Goal: Task Accomplishment & Management: Complete application form

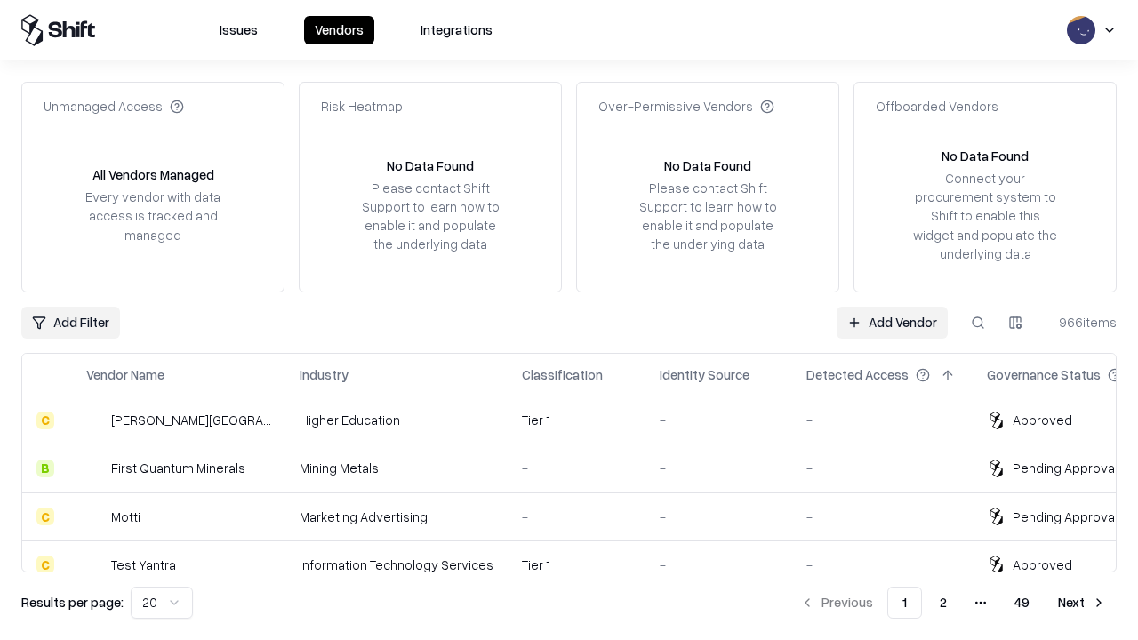
click at [892, 322] on link "Add Vendor" at bounding box center [892, 323] width 111 height 32
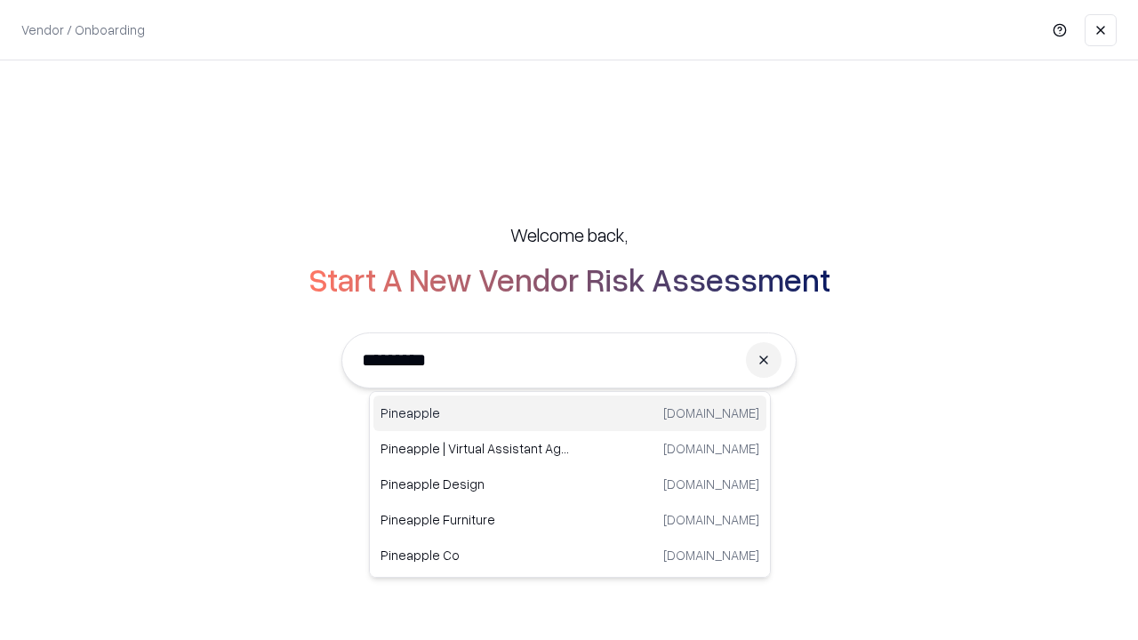
click at [570, 413] on div "Pineapple pineappleenergy.com" at bounding box center [569, 414] width 393 height 36
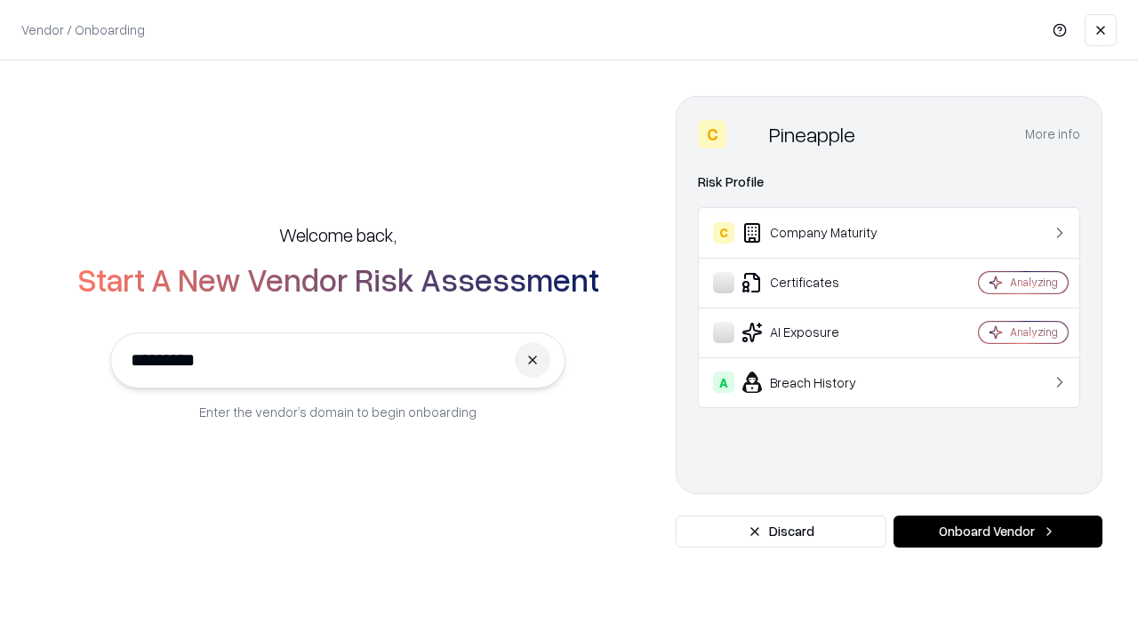
type input "*********"
click at [998, 532] on button "Onboard Vendor" at bounding box center [998, 532] width 209 height 32
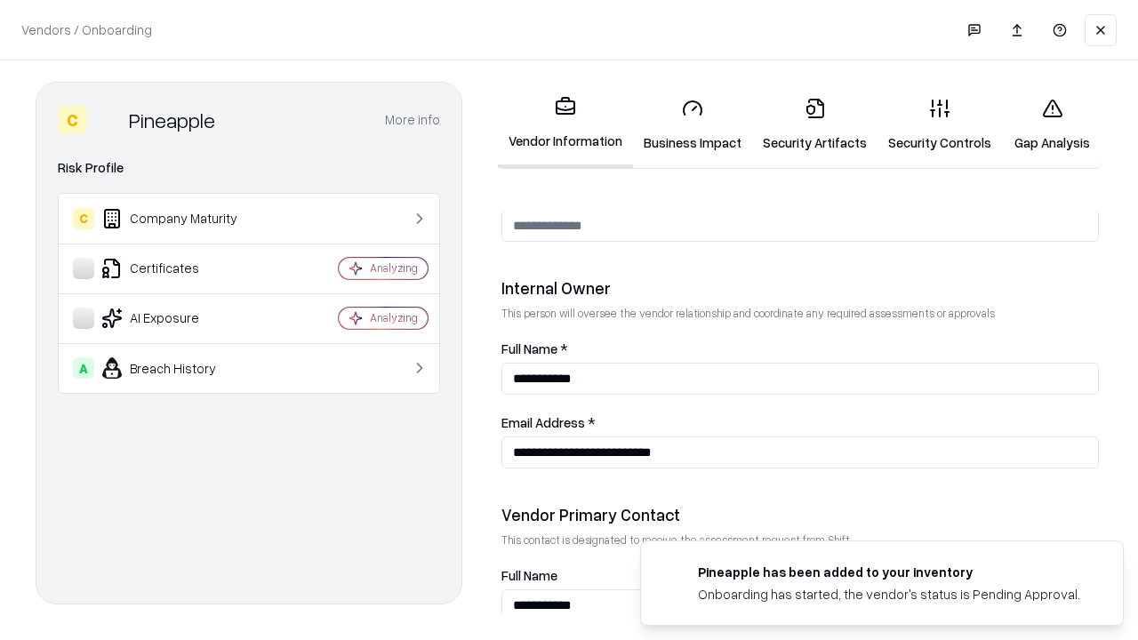
scroll to position [921, 0]
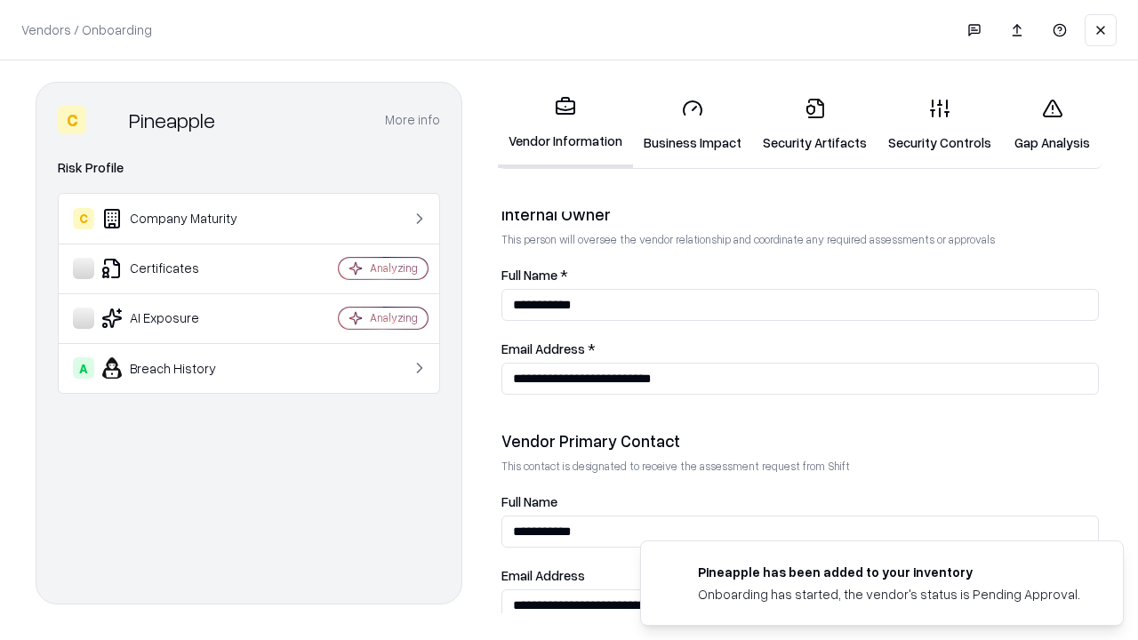
click at [693, 124] on link "Business Impact" at bounding box center [692, 125] width 119 height 83
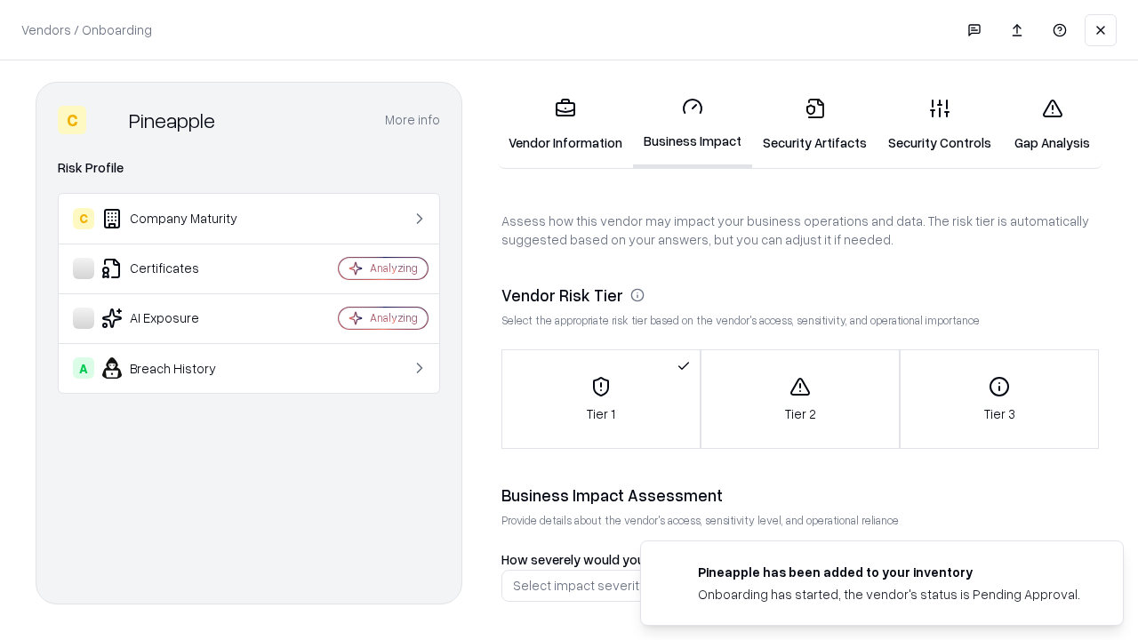
click at [814, 124] on link "Security Artifacts" at bounding box center [814, 125] width 125 height 83
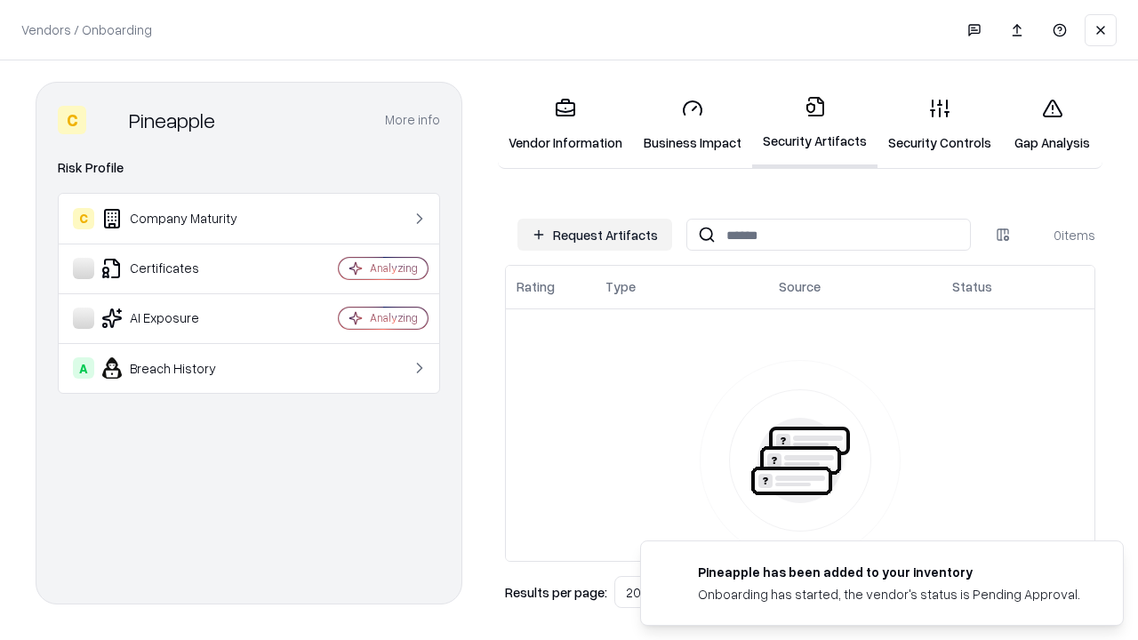
click at [595, 235] on button "Request Artifacts" at bounding box center [594, 235] width 155 height 32
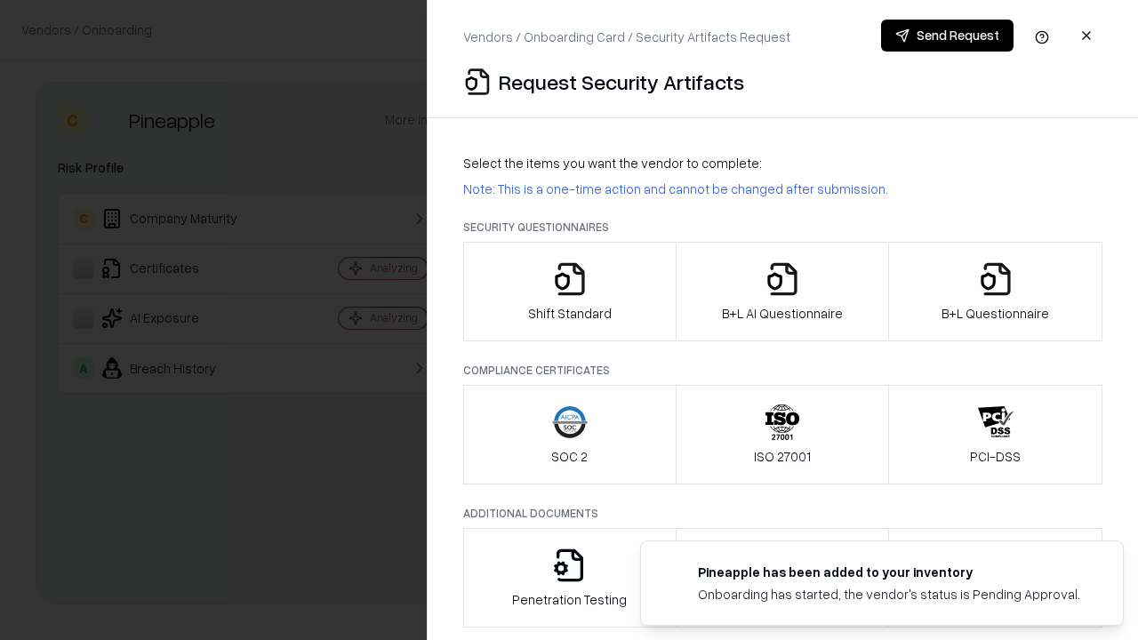
click at [569, 292] on icon "button" at bounding box center [570, 279] width 36 height 36
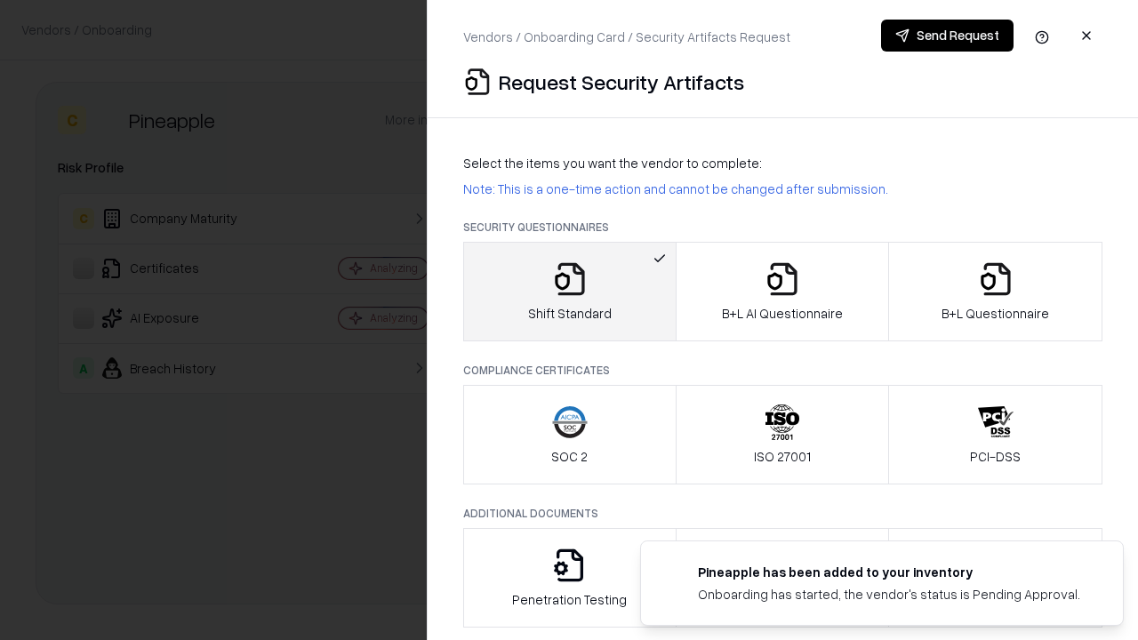
click at [947, 36] on button "Send Request" at bounding box center [947, 36] width 132 height 32
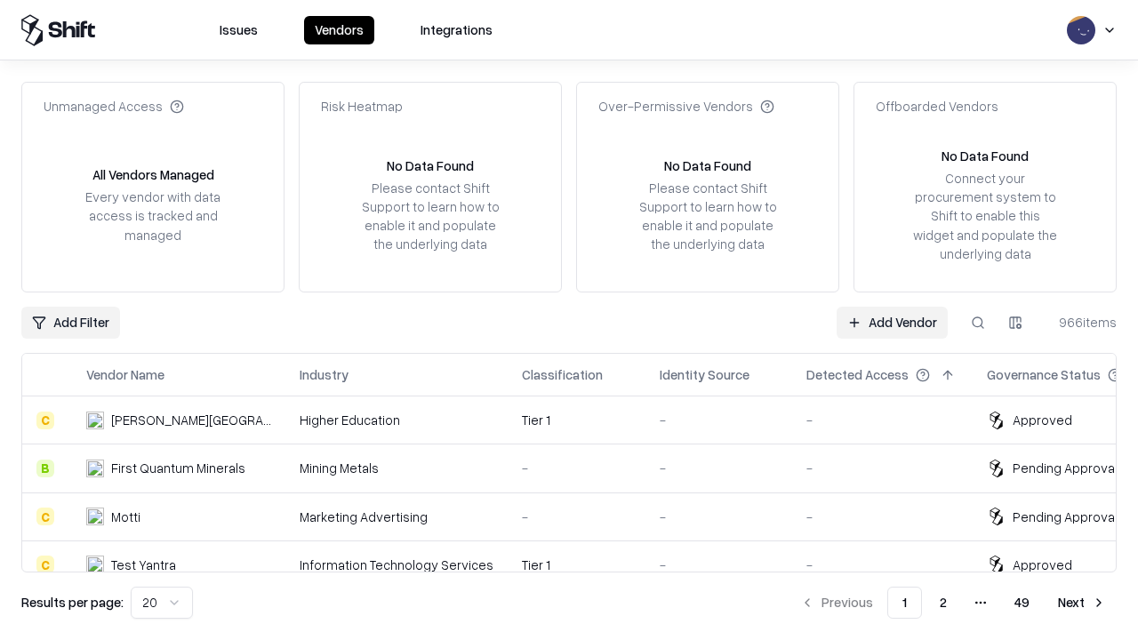
click at [978, 322] on button at bounding box center [978, 323] width 32 height 32
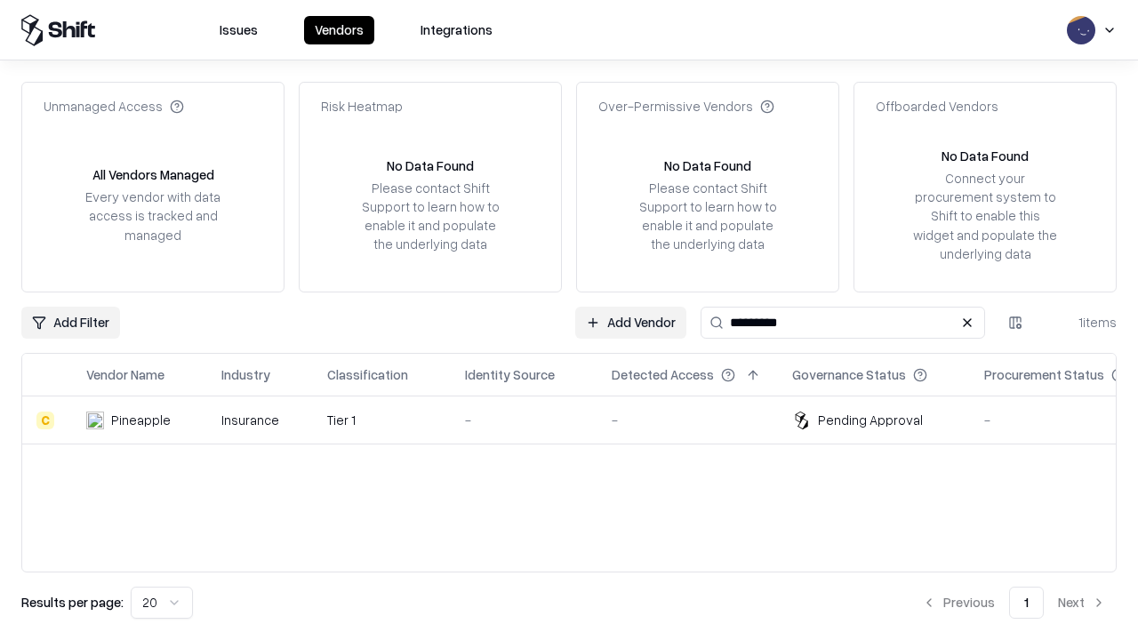
type input "*********"
click at [580, 420] on div "-" at bounding box center [524, 420] width 118 height 19
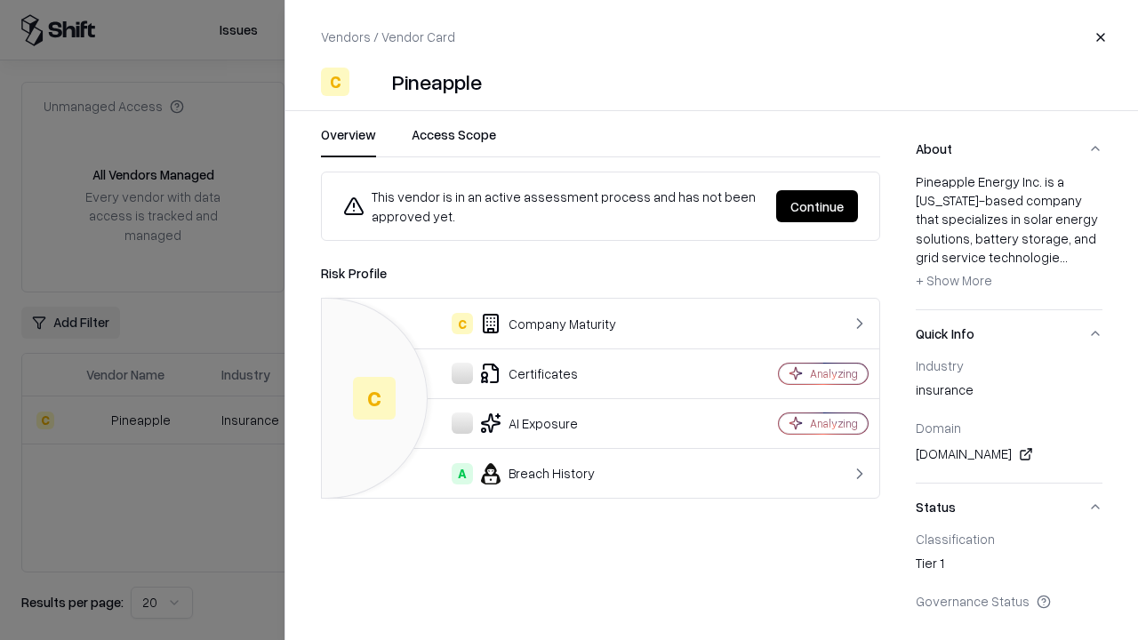
click at [817, 206] on button "Continue" at bounding box center [817, 206] width 82 height 32
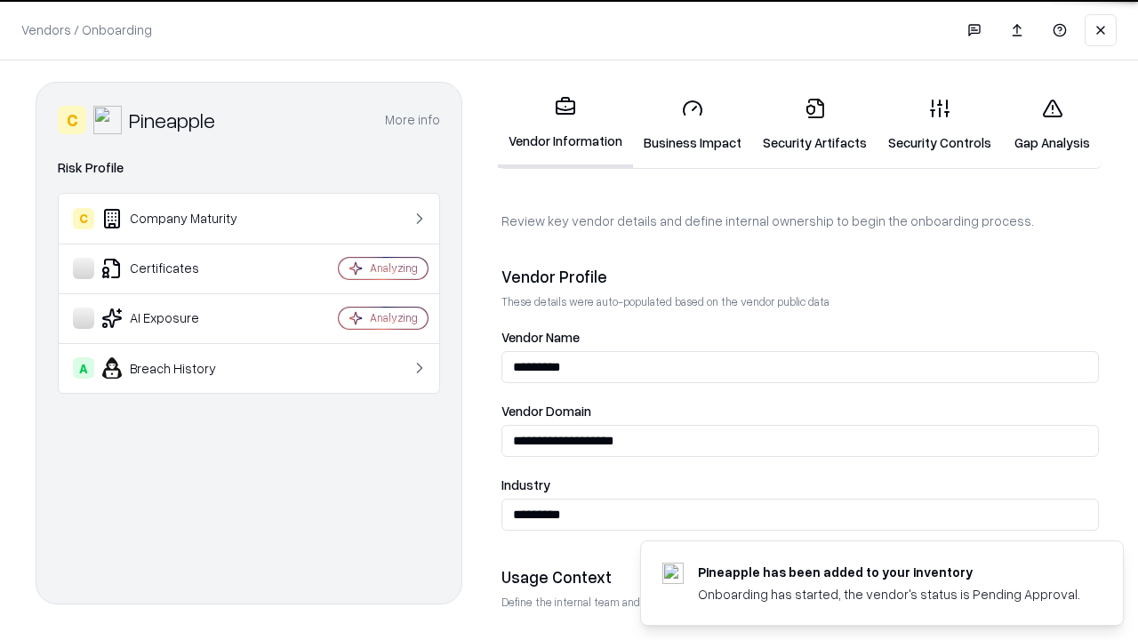
click at [814, 124] on link "Security Artifacts" at bounding box center [814, 125] width 125 height 83
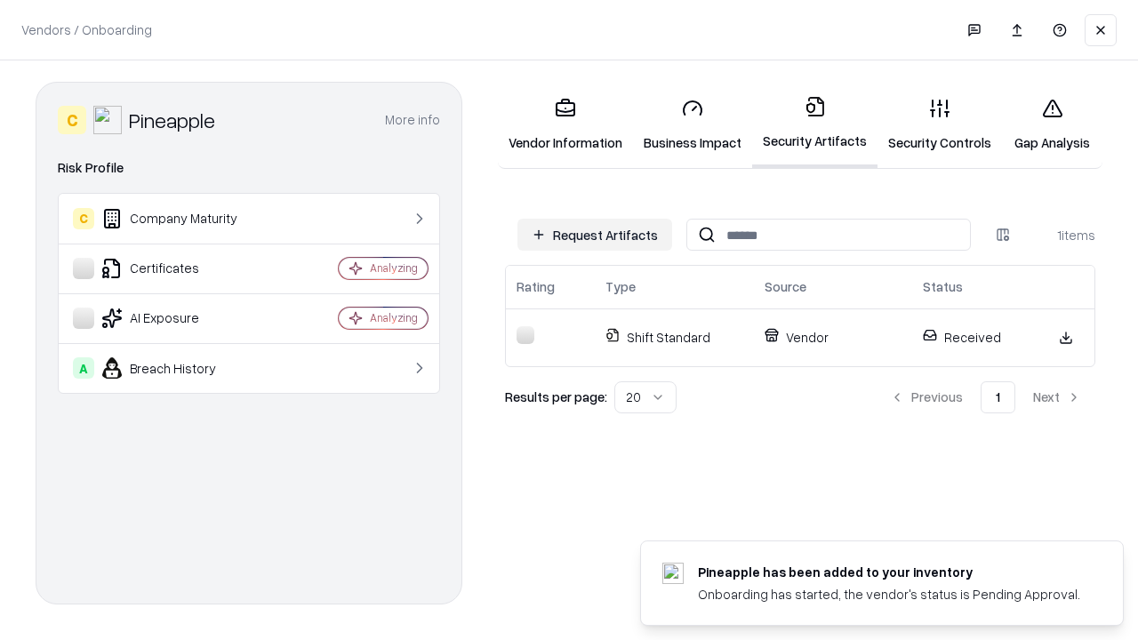
click at [940, 124] on link "Security Controls" at bounding box center [940, 125] width 124 height 83
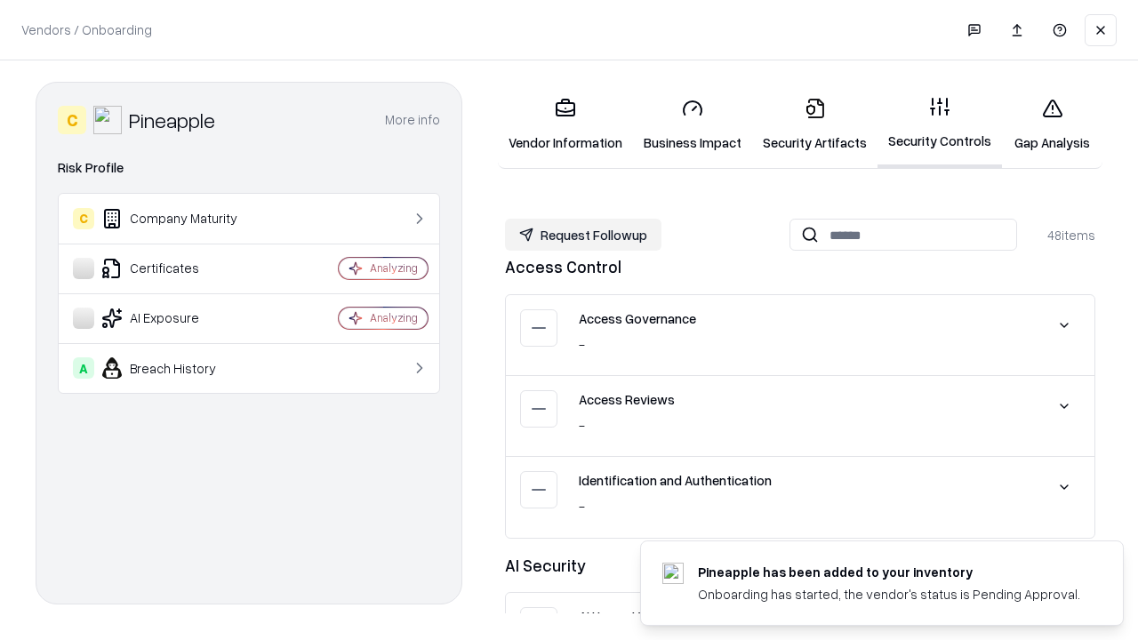
click at [583, 235] on button "Request Followup" at bounding box center [583, 235] width 156 height 32
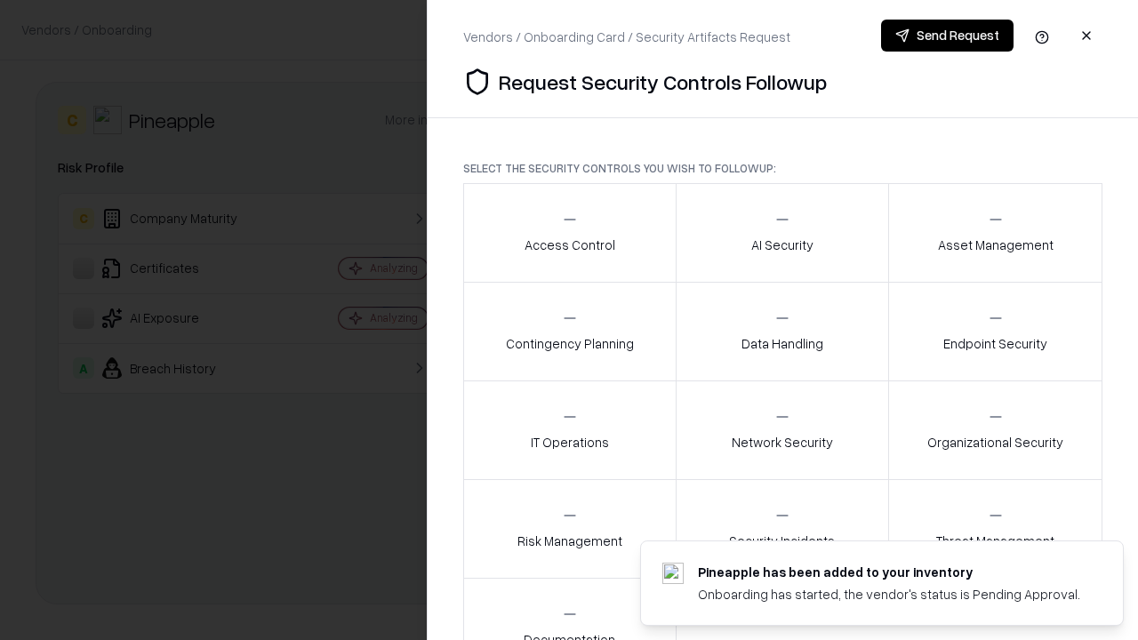
click at [569, 233] on div "Access Control" at bounding box center [570, 233] width 91 height 44
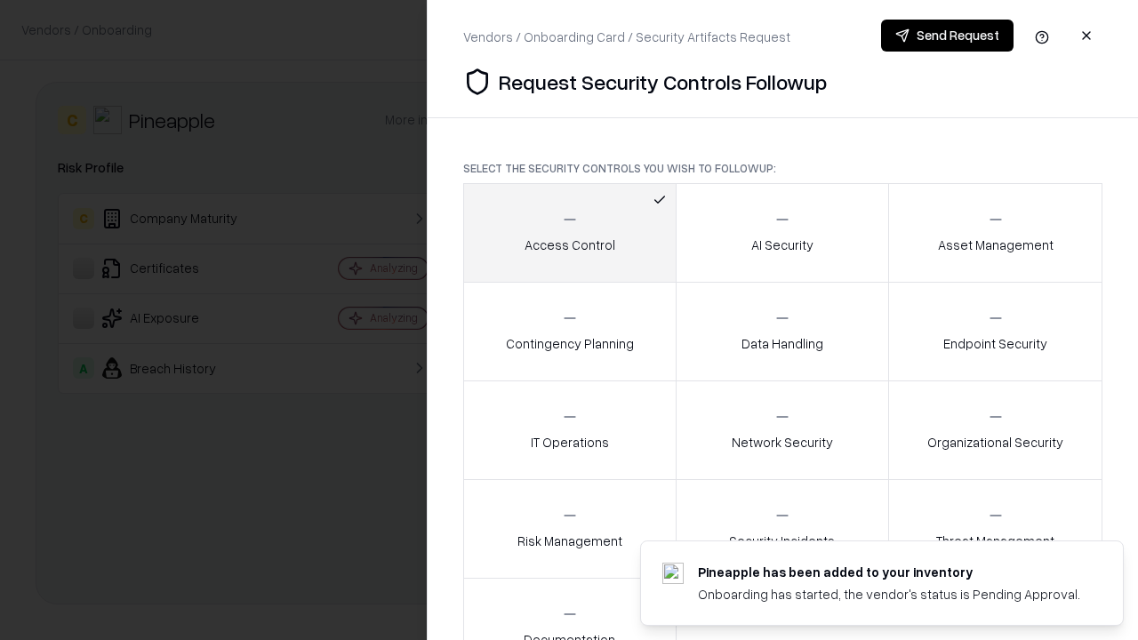
click at [947, 36] on button "Send Request" at bounding box center [947, 36] width 132 height 32
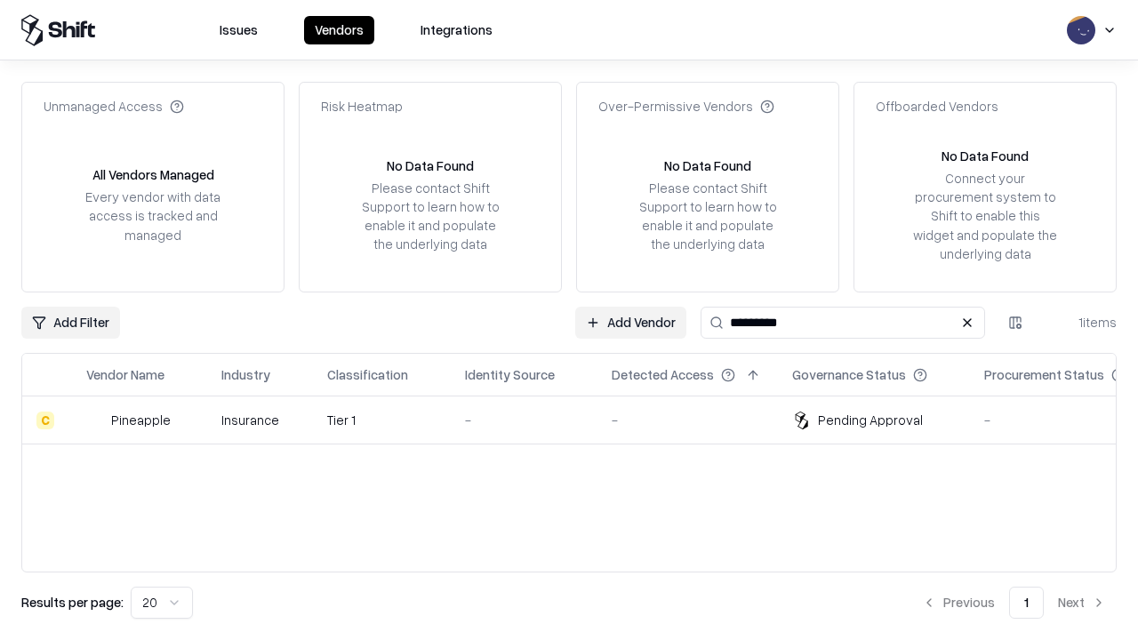
type input "*********"
click at [580, 420] on div "-" at bounding box center [524, 420] width 118 height 19
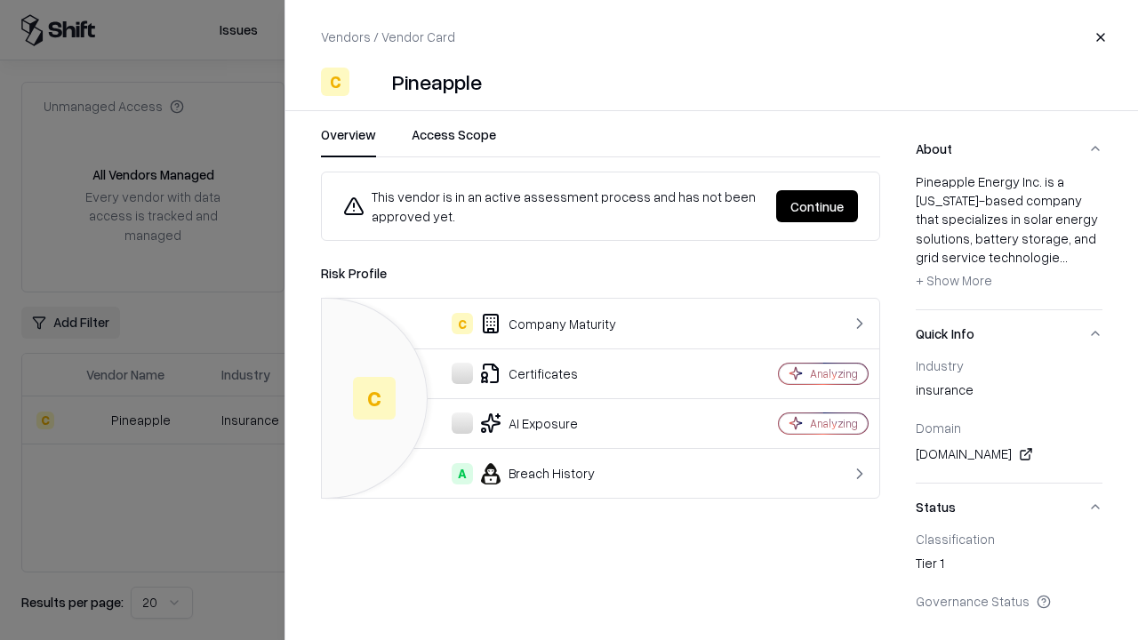
click at [817, 206] on button "Continue" at bounding box center [817, 206] width 82 height 32
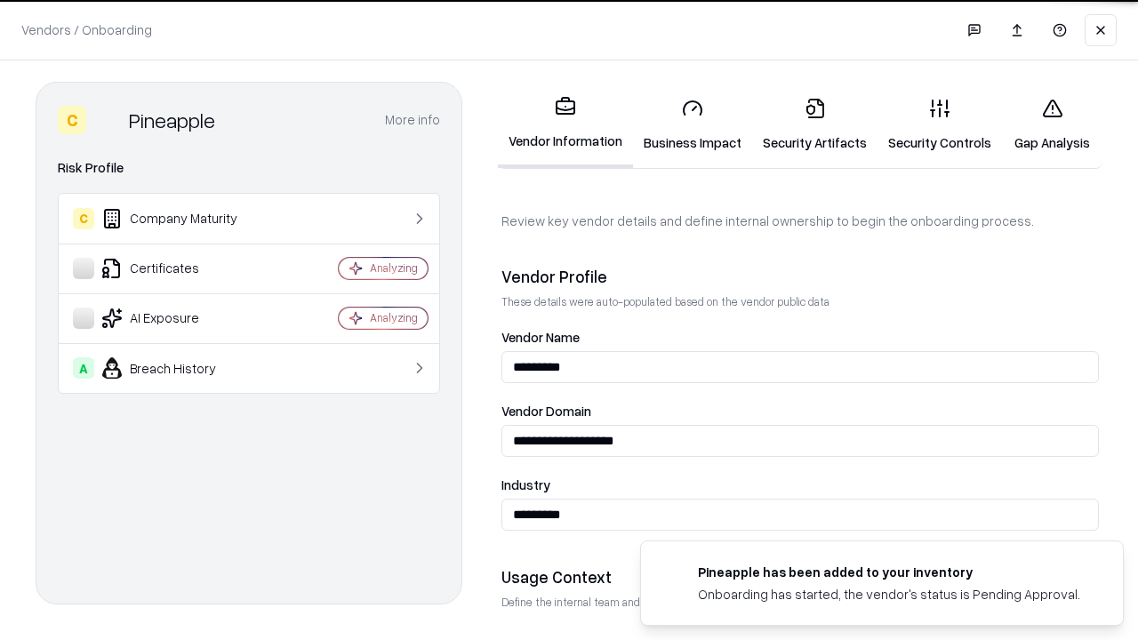
click at [1052, 124] on link "Gap Analysis" at bounding box center [1052, 125] width 100 height 83
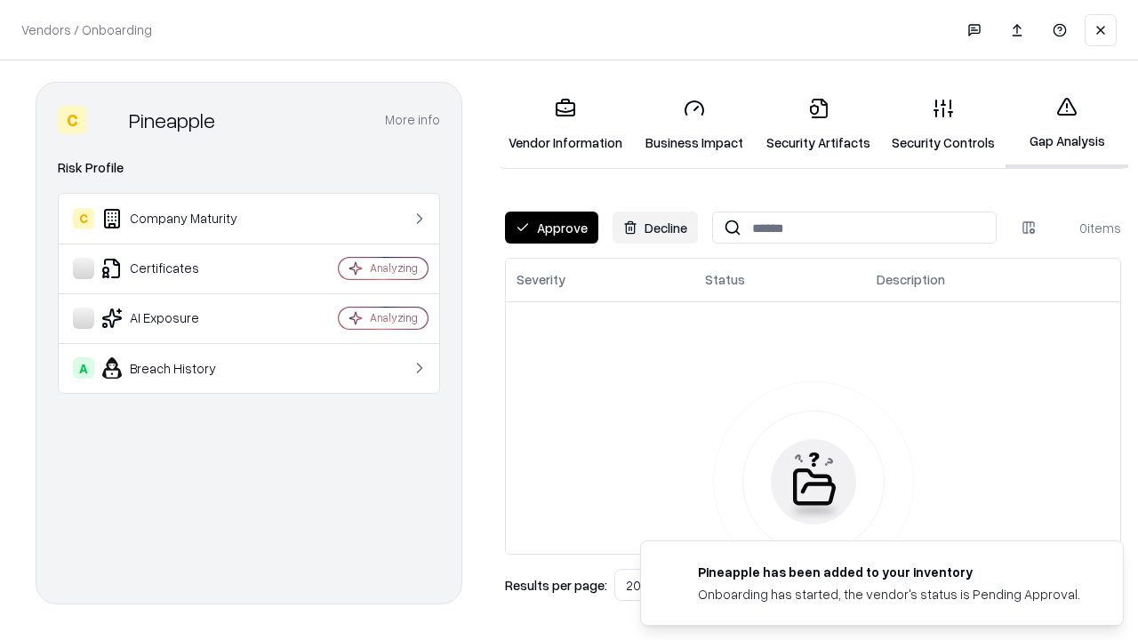
click at [551, 228] on button "Approve" at bounding box center [551, 228] width 93 height 32
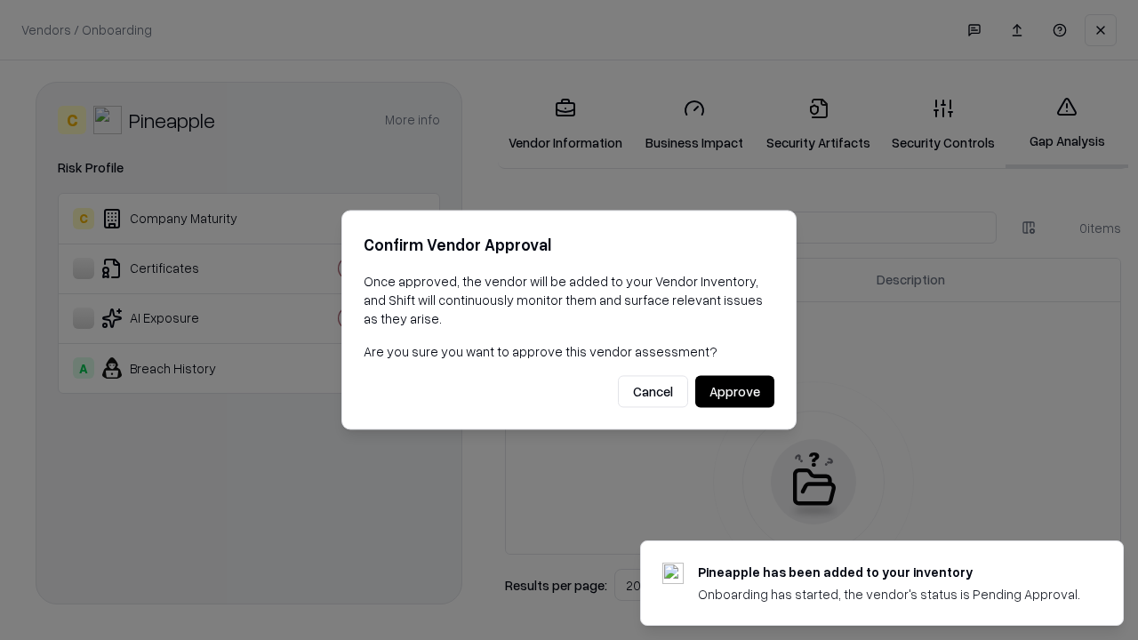
click at [734, 391] on button "Approve" at bounding box center [734, 392] width 79 height 32
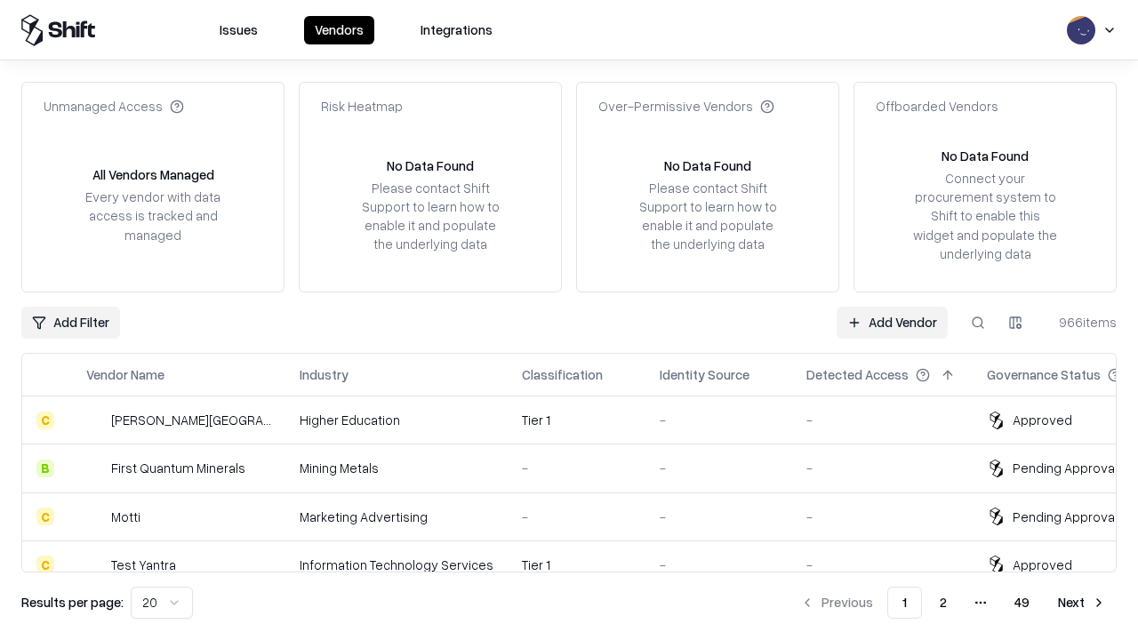
type input "*********"
click at [892, 322] on link "Add Vendor" at bounding box center [892, 323] width 111 height 32
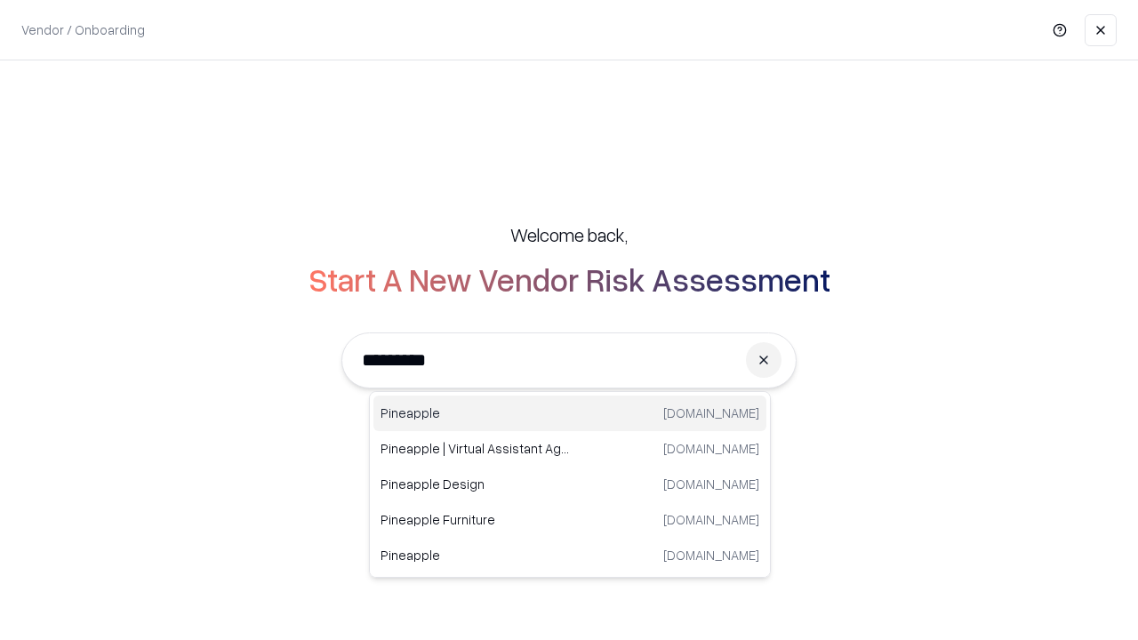
click at [570, 413] on div "Pineapple pineappleenergy.com" at bounding box center [569, 414] width 393 height 36
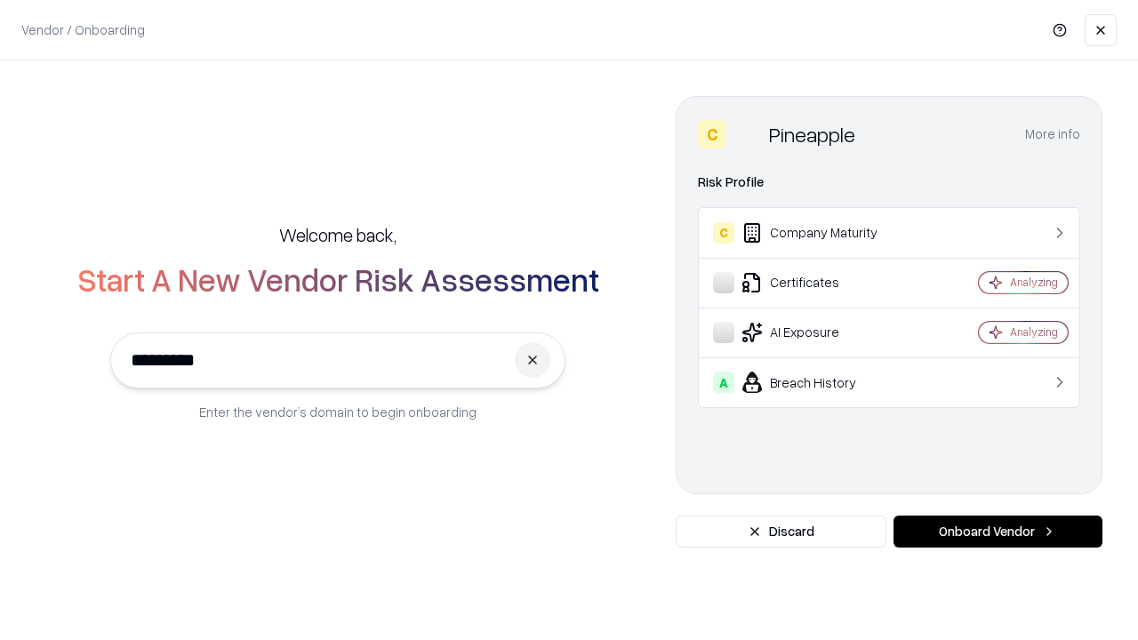
type input "*********"
click at [998, 532] on button "Onboard Vendor" at bounding box center [998, 532] width 209 height 32
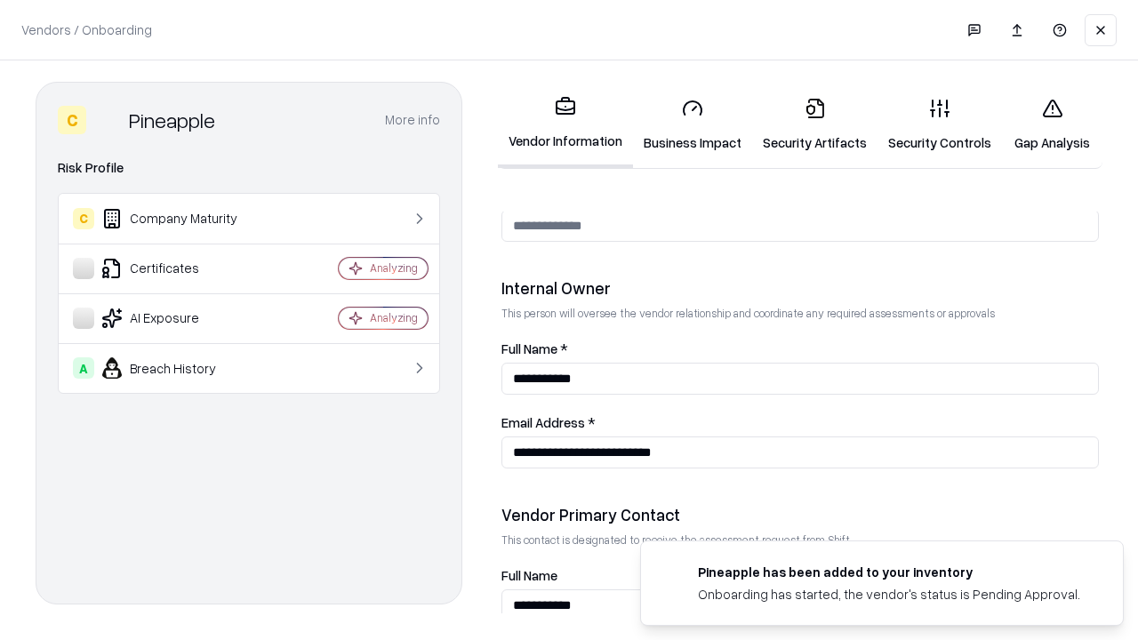
scroll to position [921, 0]
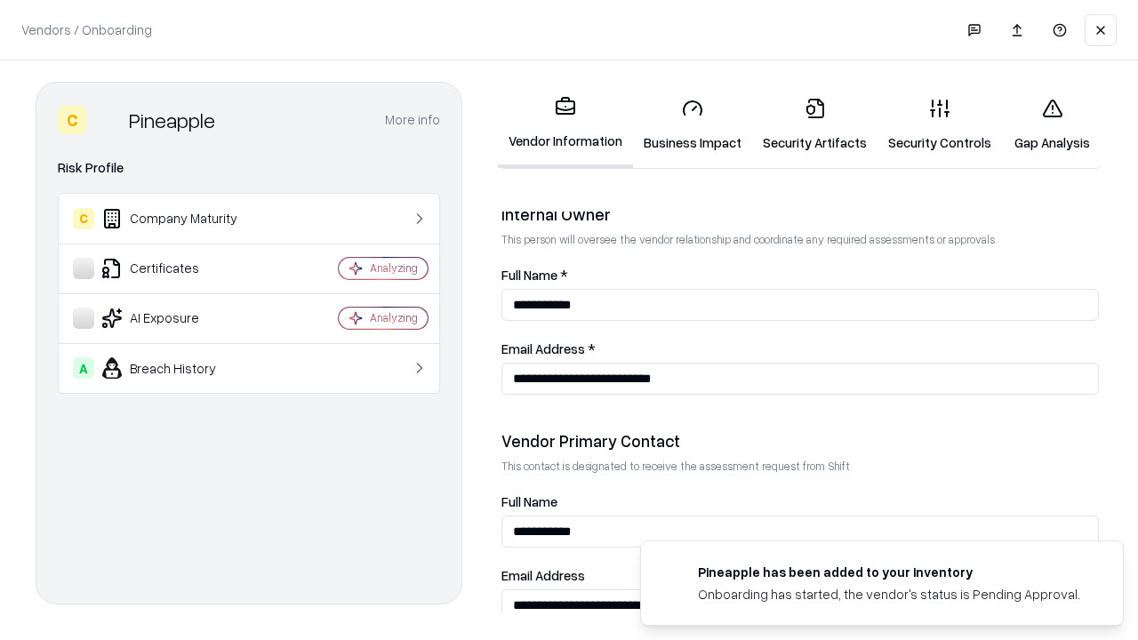
click at [1052, 124] on link "Gap Analysis" at bounding box center [1052, 125] width 100 height 83
